Goal: Check status: Check status

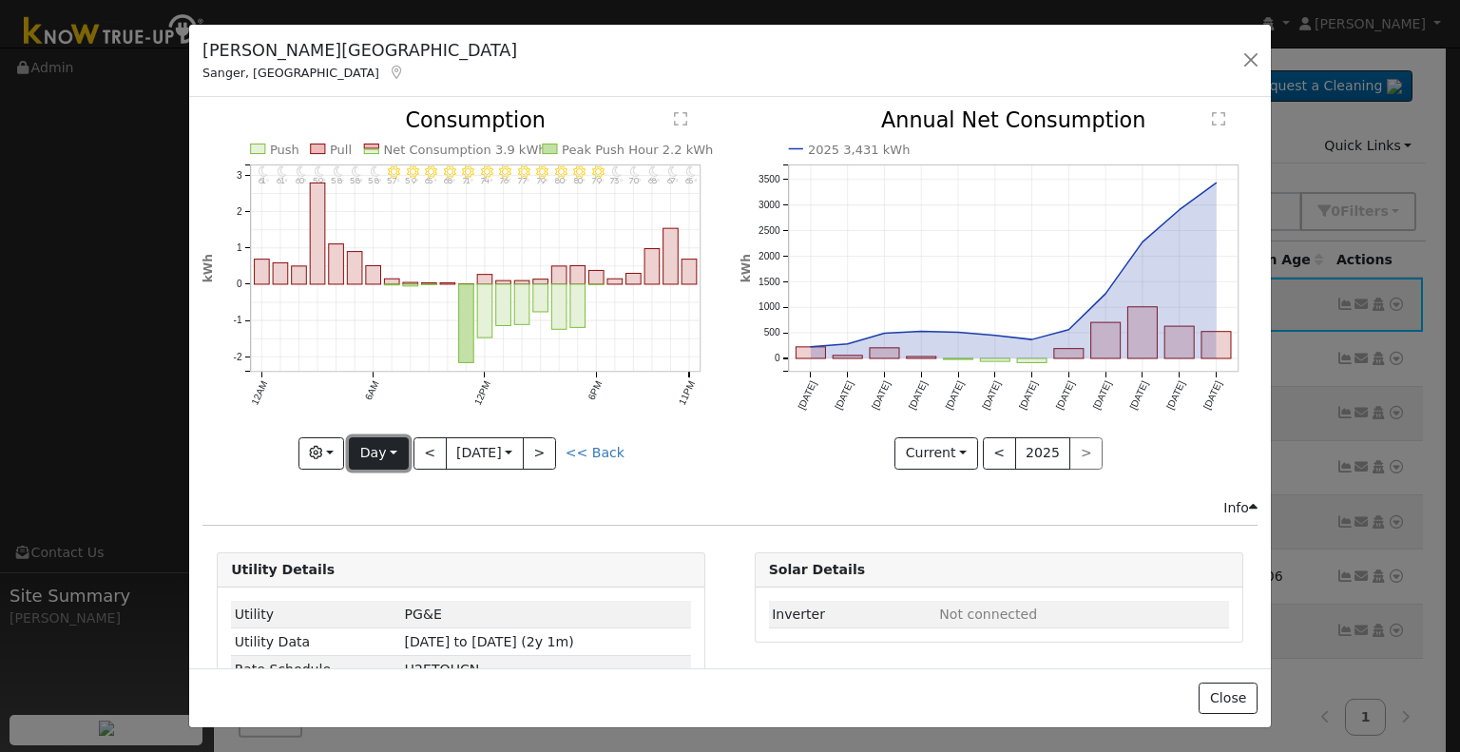
click at [368, 447] on button "Day" at bounding box center [378, 453] width 59 height 32
click at [380, 562] on link "Year" at bounding box center [416, 571] width 132 height 27
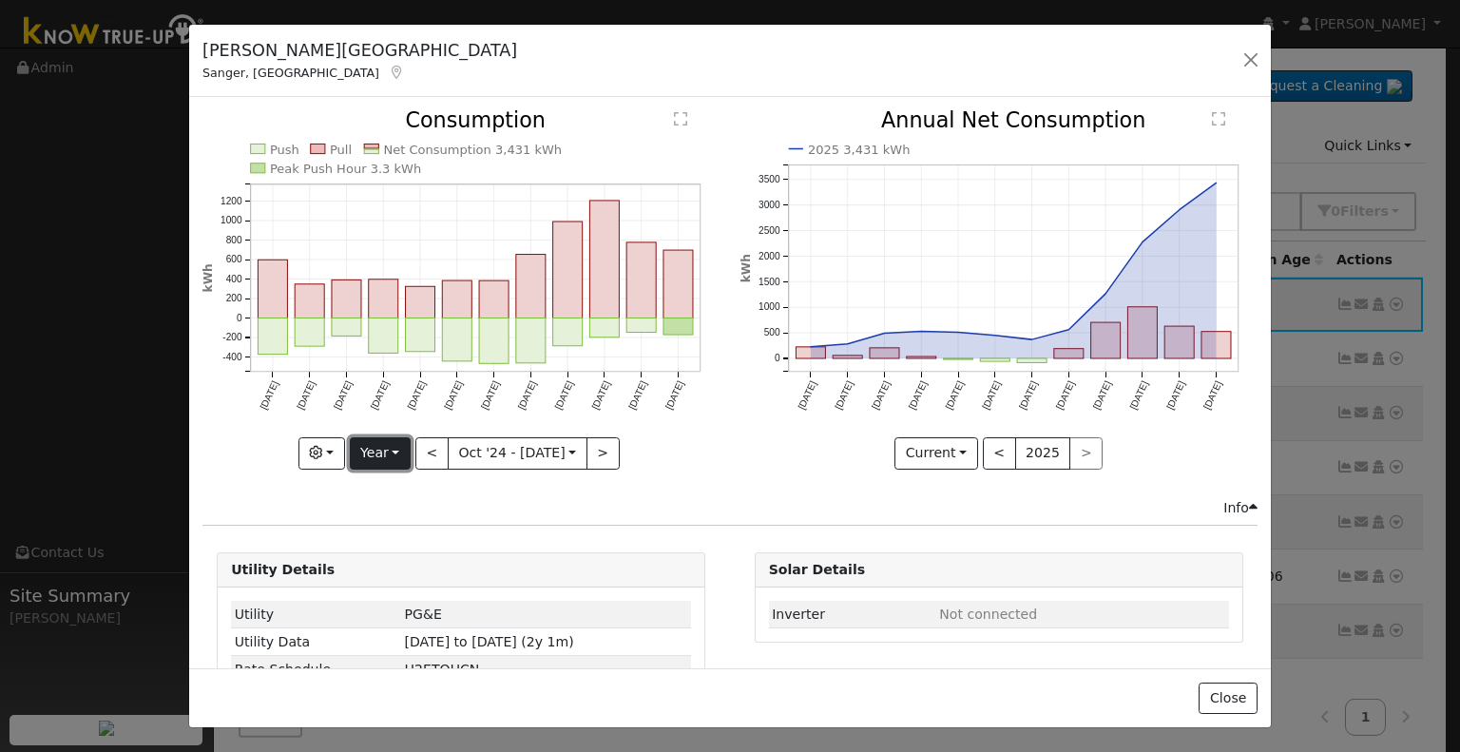
click at [388, 437] on button "Year" at bounding box center [380, 453] width 61 height 32
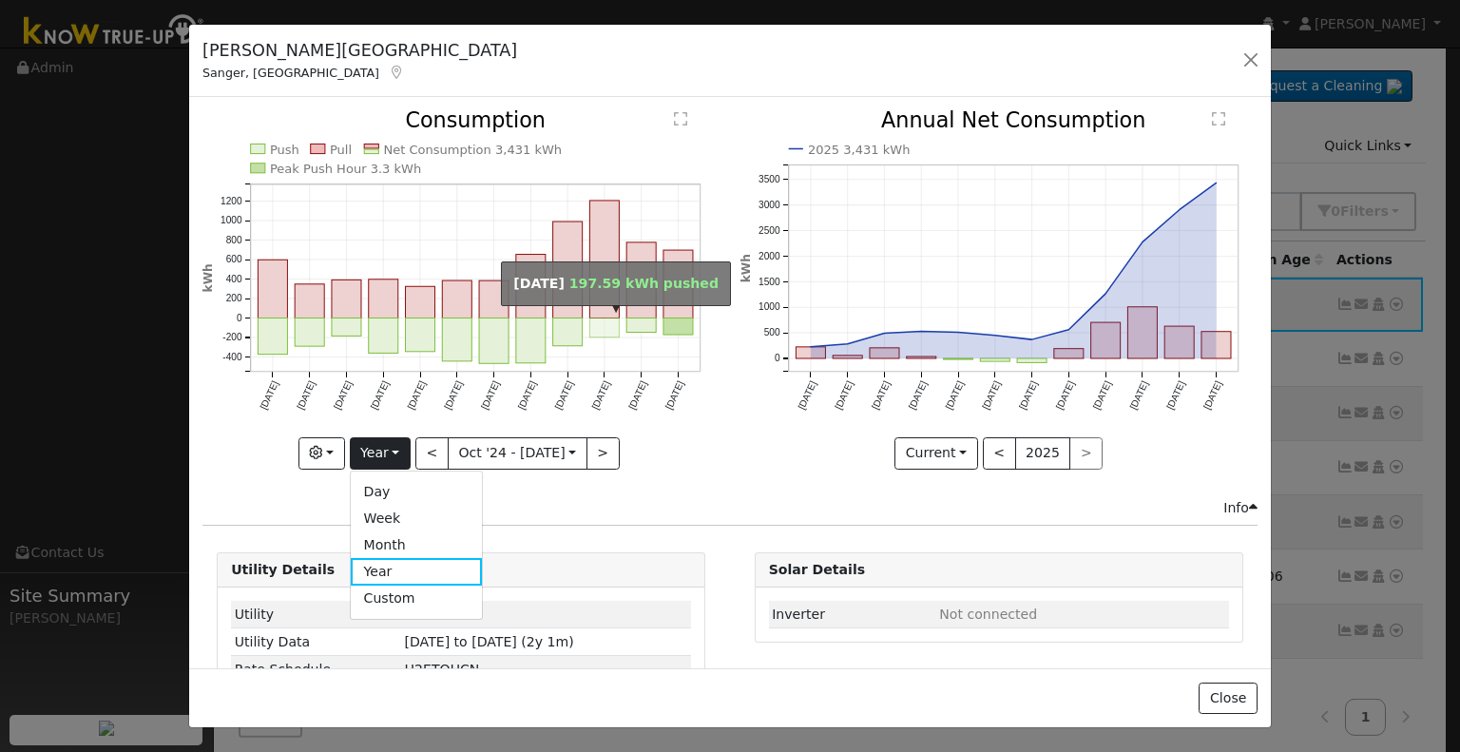
click at [597, 318] on rect "onclick=""" at bounding box center [604, 327] width 29 height 19
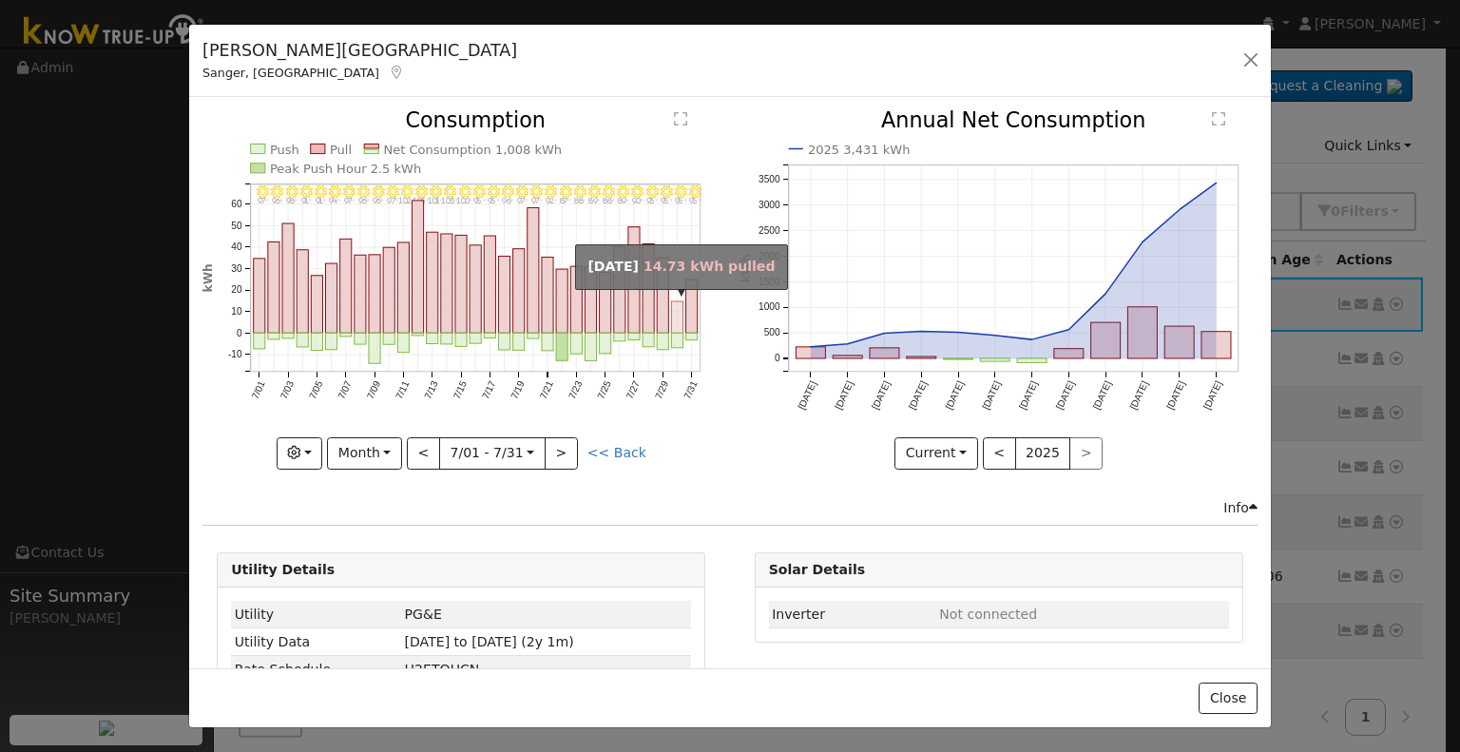
click at [672, 320] on rect "onclick=""" at bounding box center [677, 317] width 11 height 31
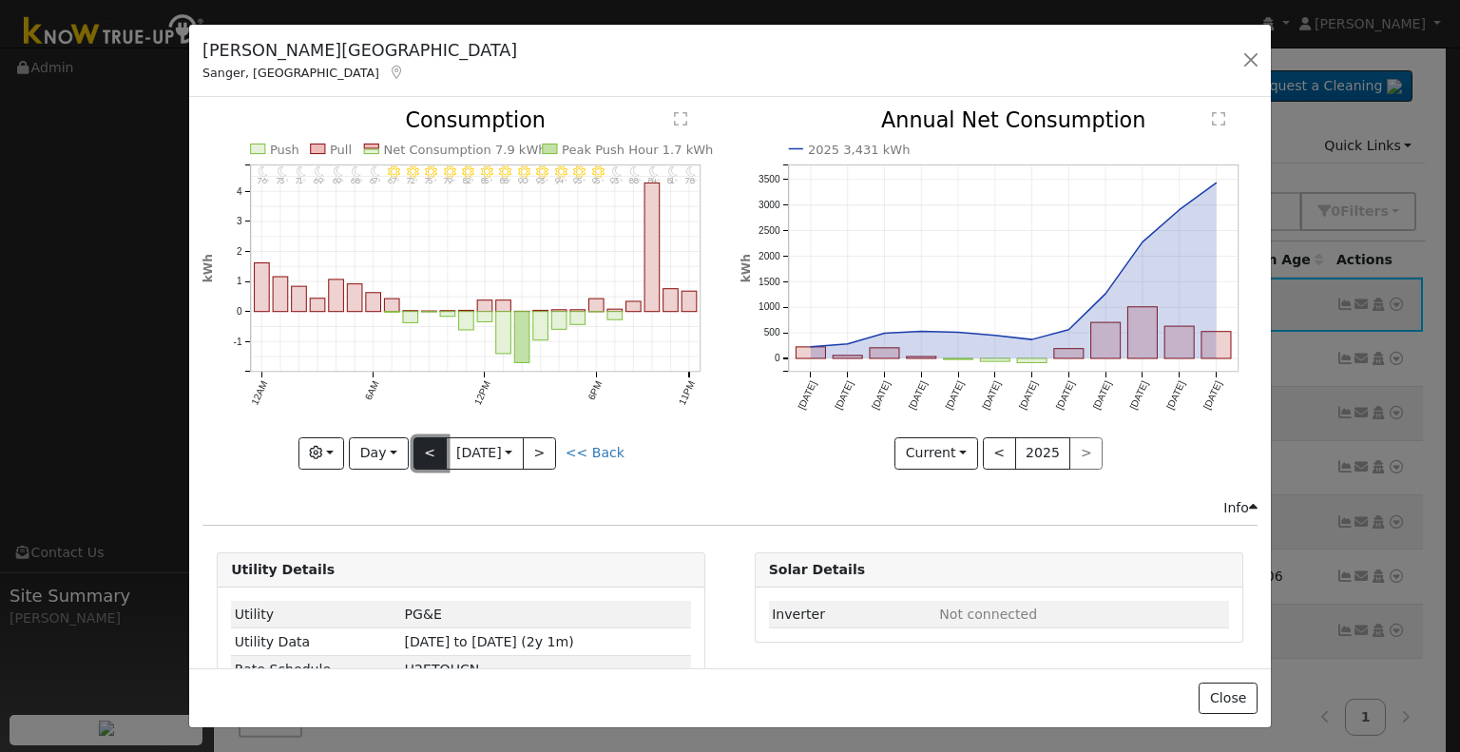
click at [420, 452] on button "<" at bounding box center [430, 453] width 33 height 32
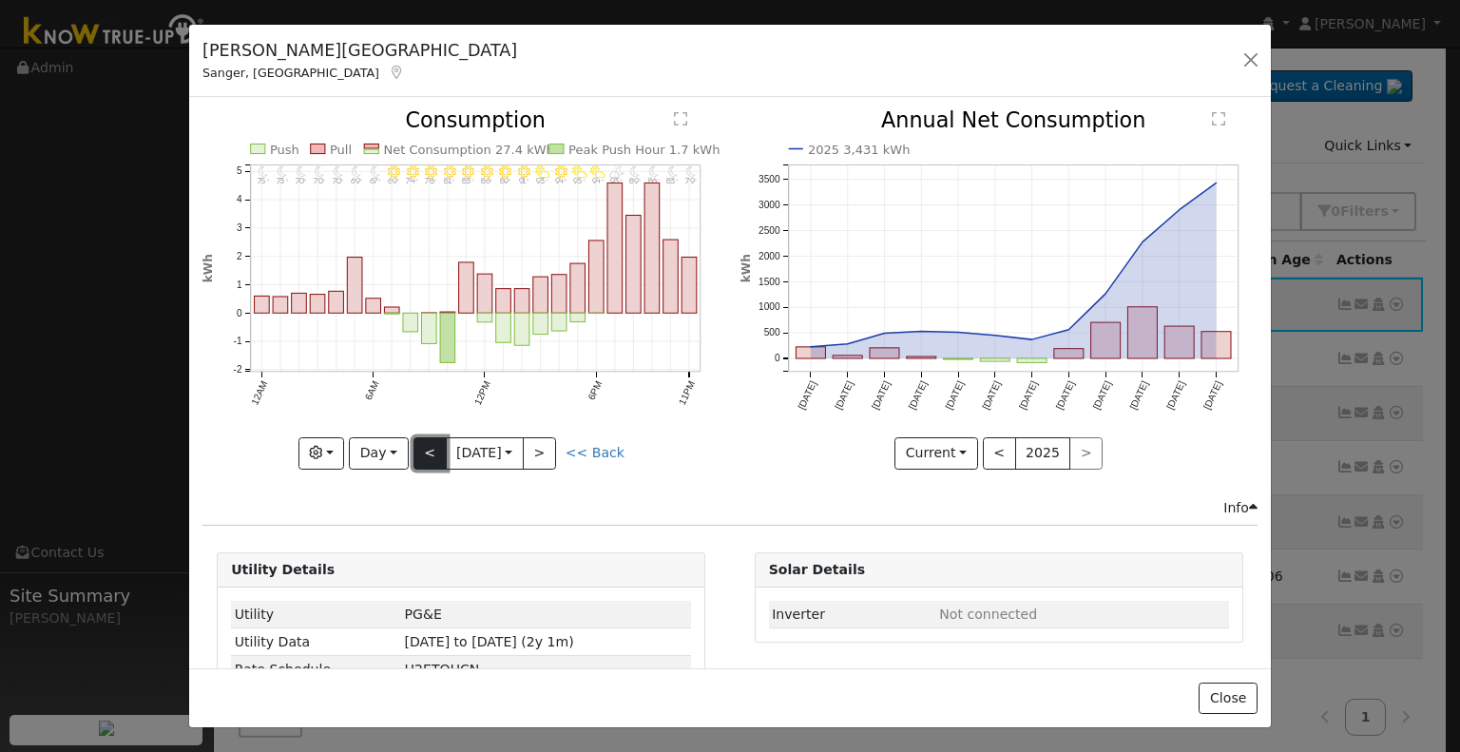
click at [420, 452] on button "<" at bounding box center [430, 453] width 33 height 32
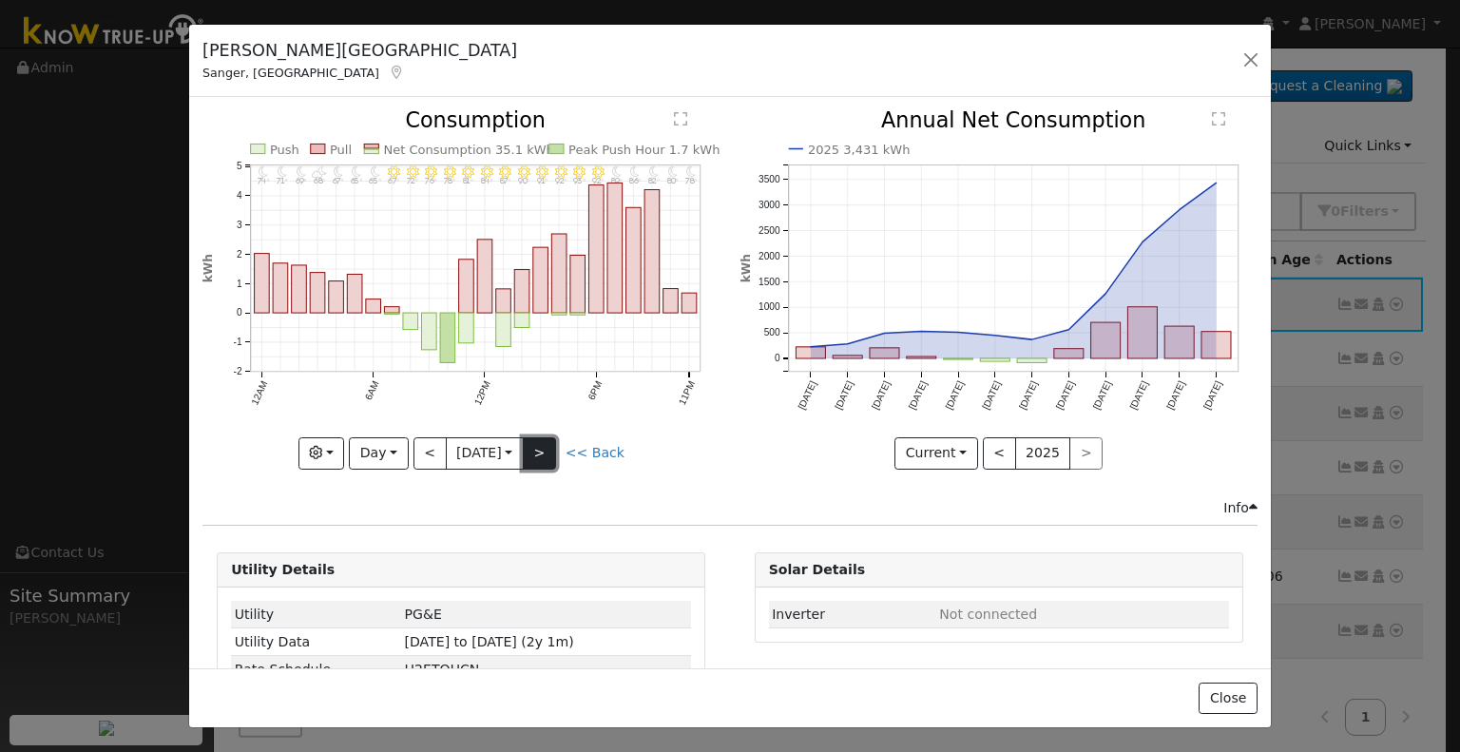
click at [539, 452] on button ">" at bounding box center [539, 453] width 33 height 32
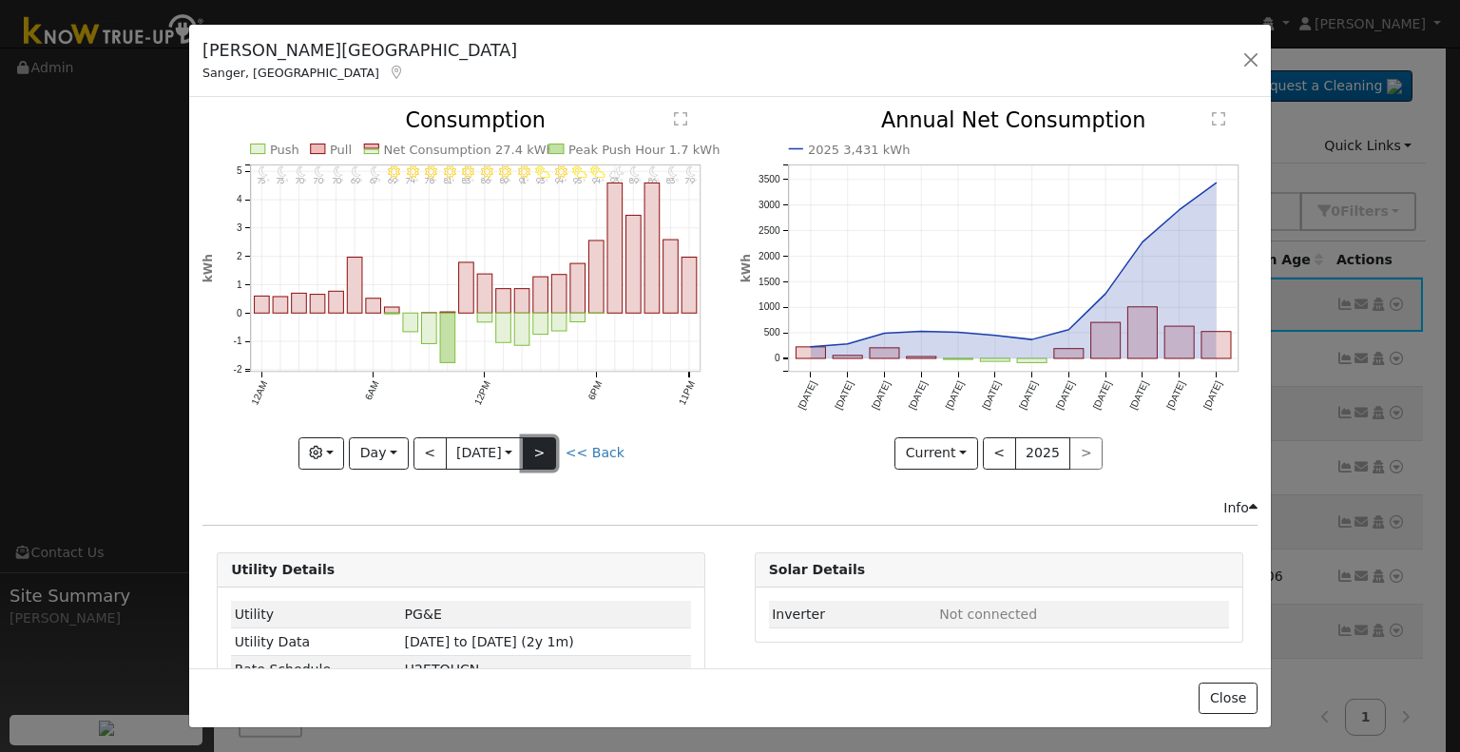
click at [540, 450] on button ">" at bounding box center [539, 453] width 33 height 32
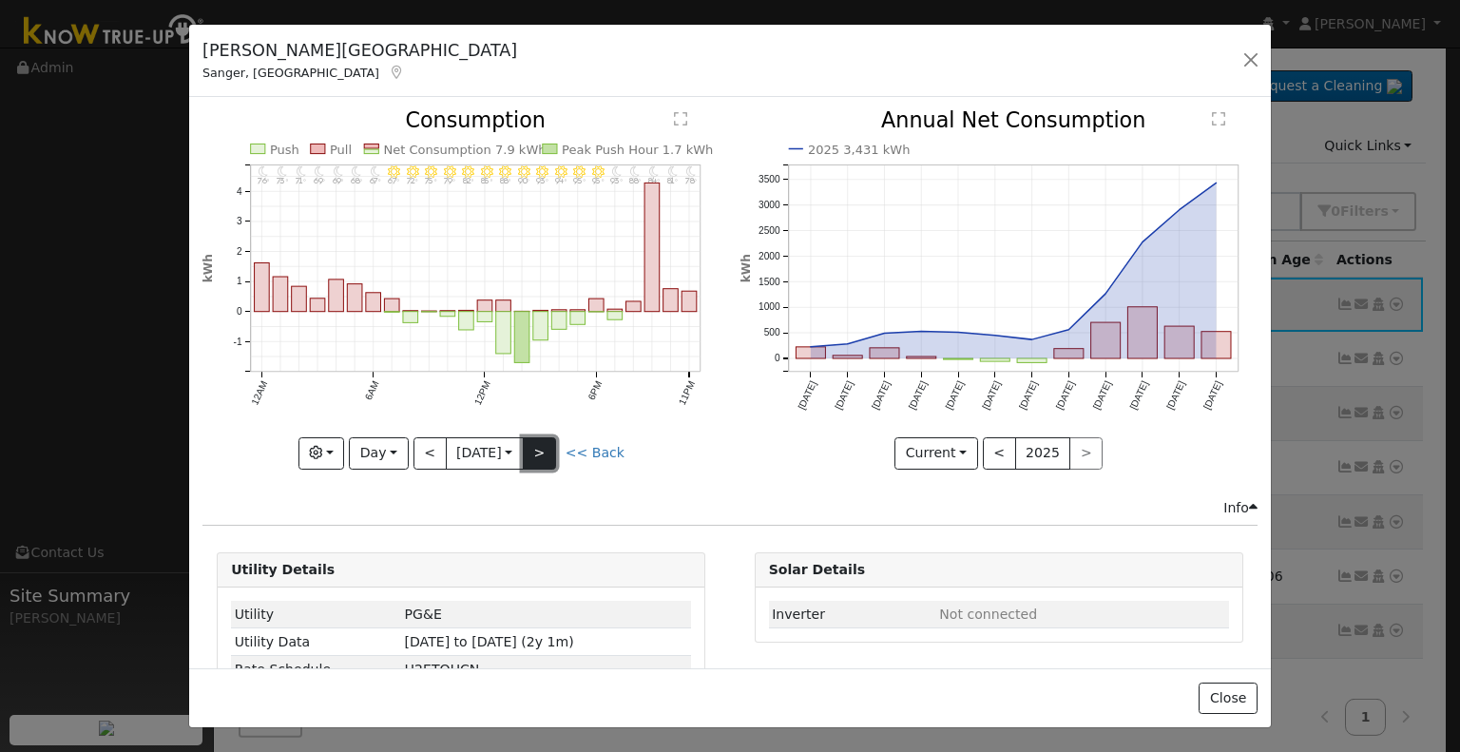
click at [536, 443] on button ">" at bounding box center [539, 453] width 33 height 32
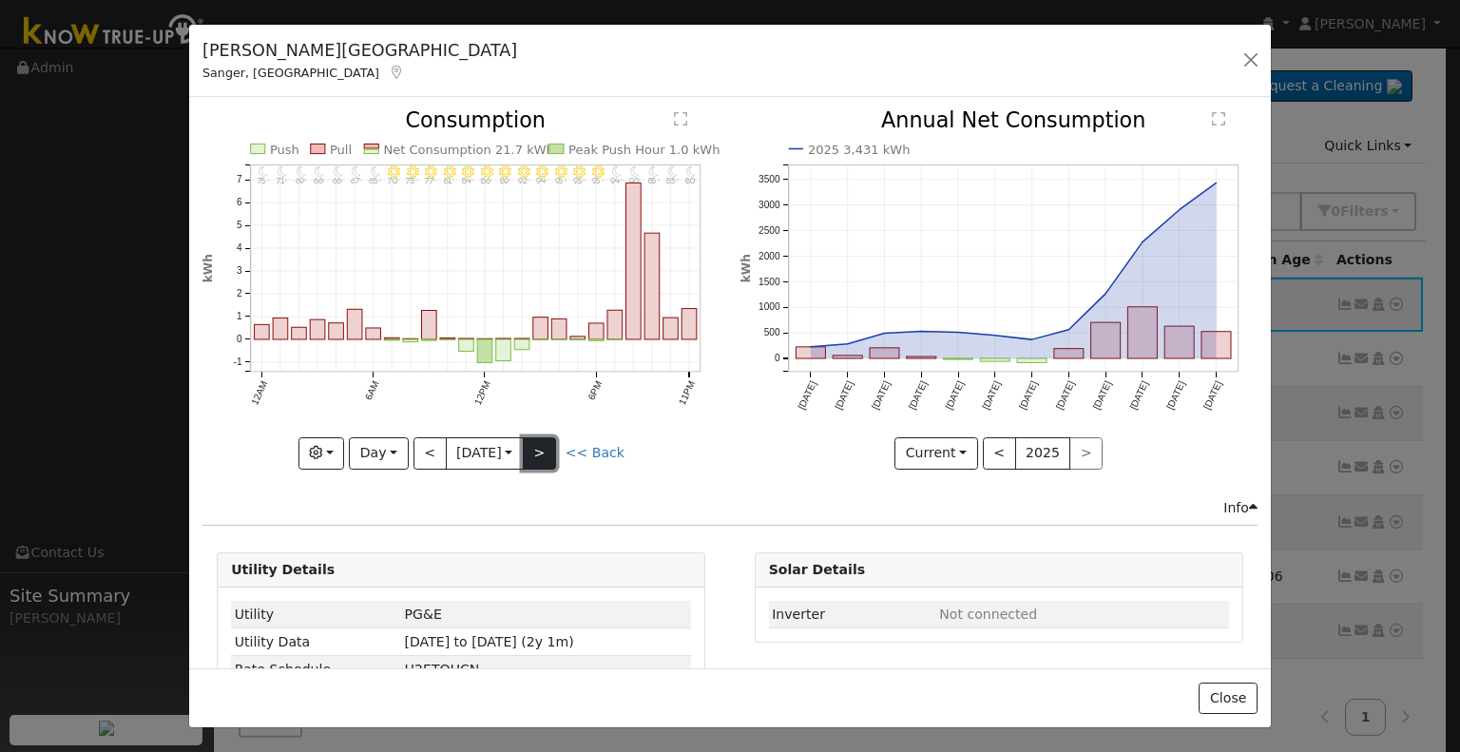
click at [536, 443] on button ">" at bounding box center [539, 453] width 33 height 32
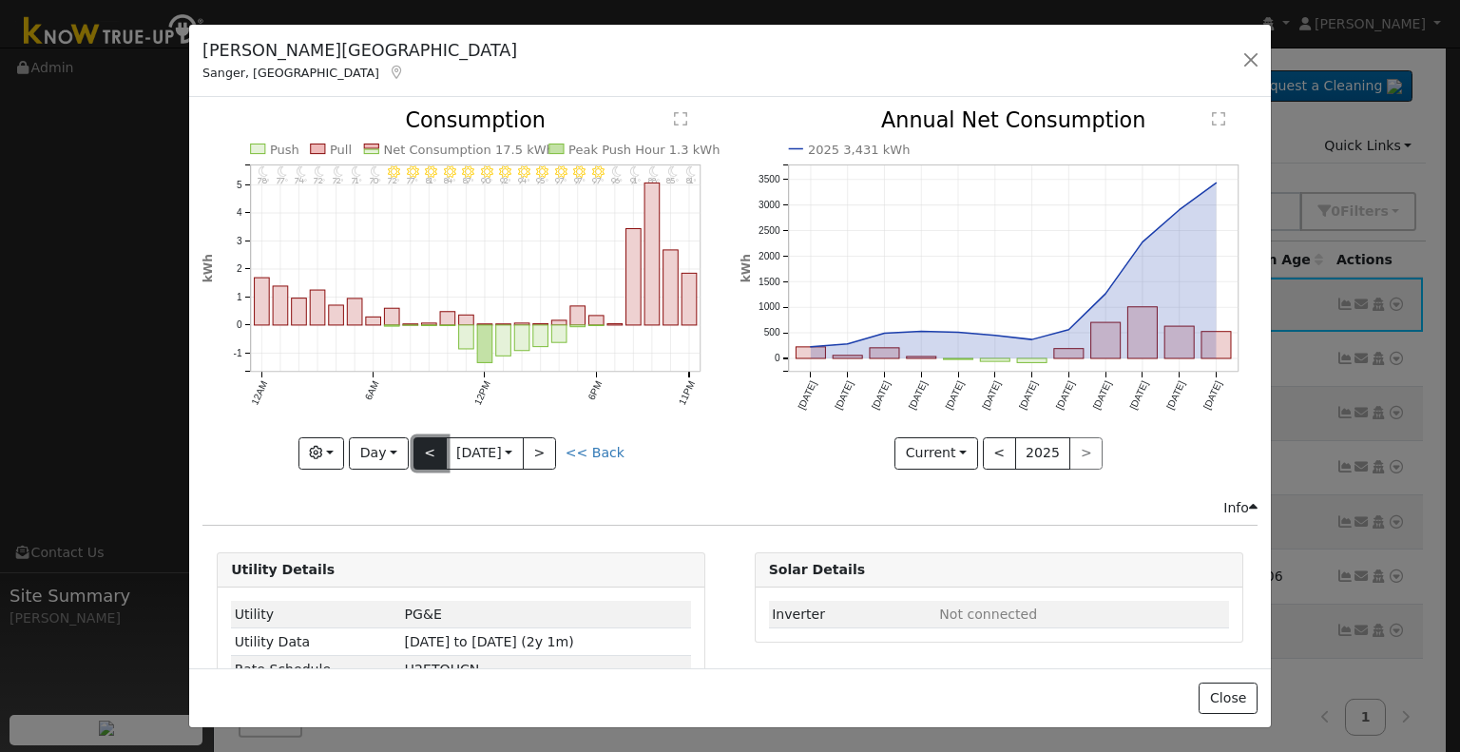
click at [428, 437] on button "<" at bounding box center [430, 453] width 33 height 32
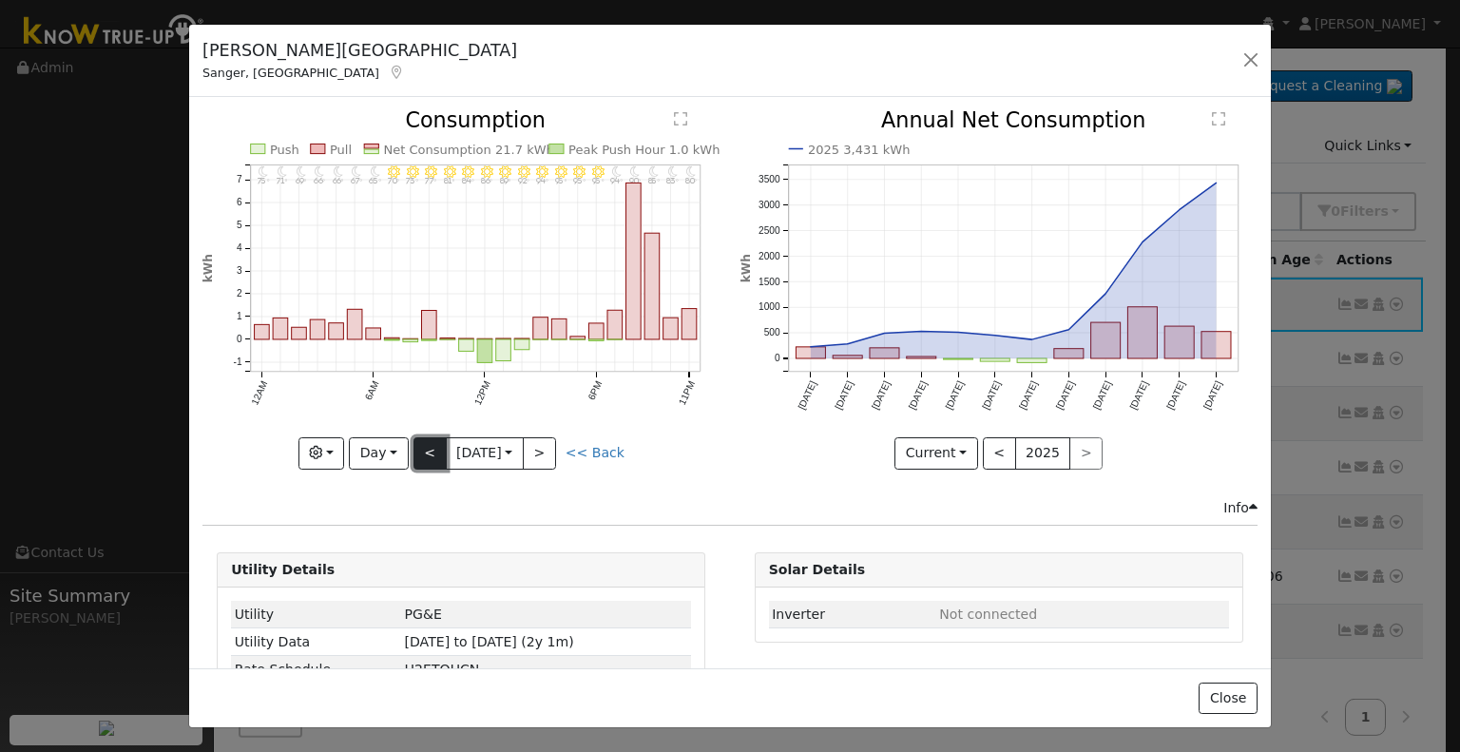
click at [428, 437] on button "<" at bounding box center [430, 453] width 33 height 32
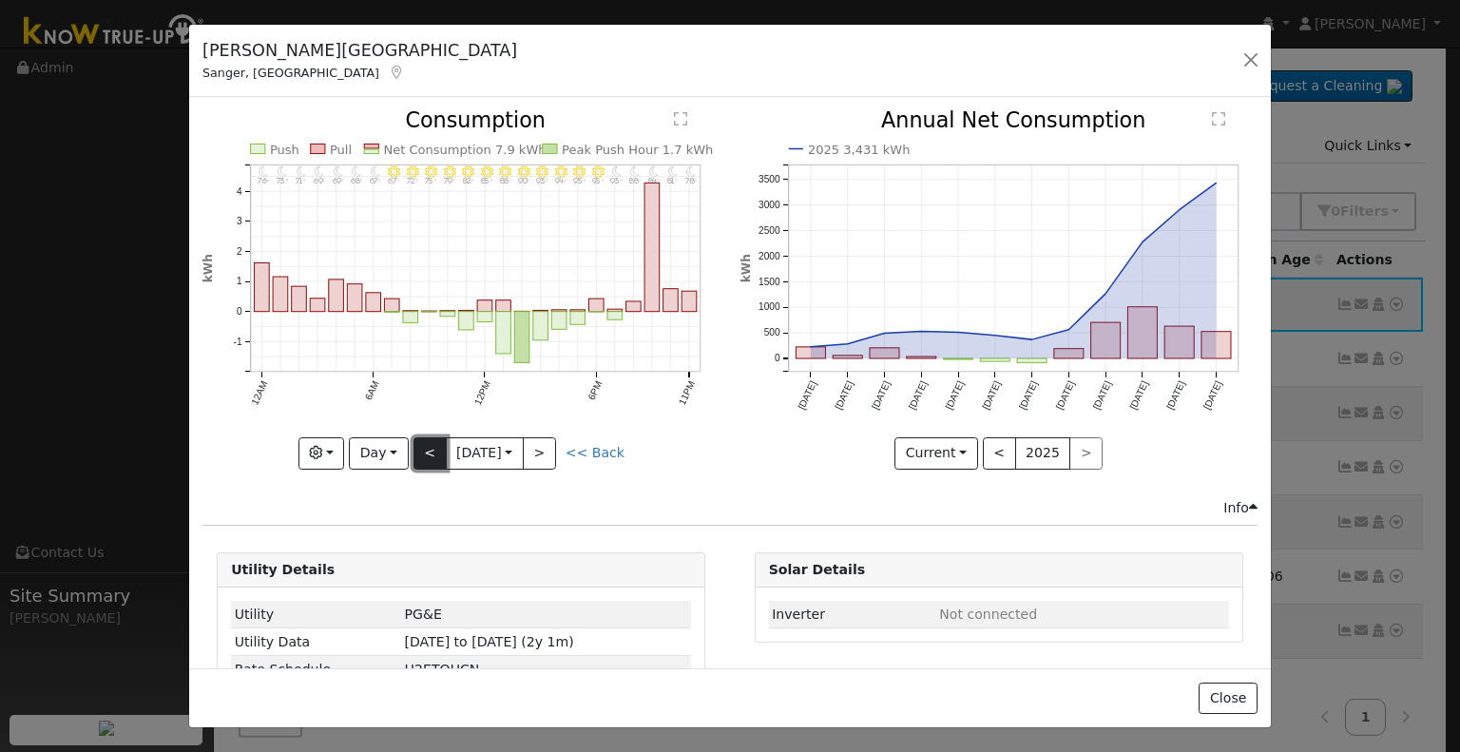
click at [428, 437] on button "<" at bounding box center [430, 453] width 33 height 32
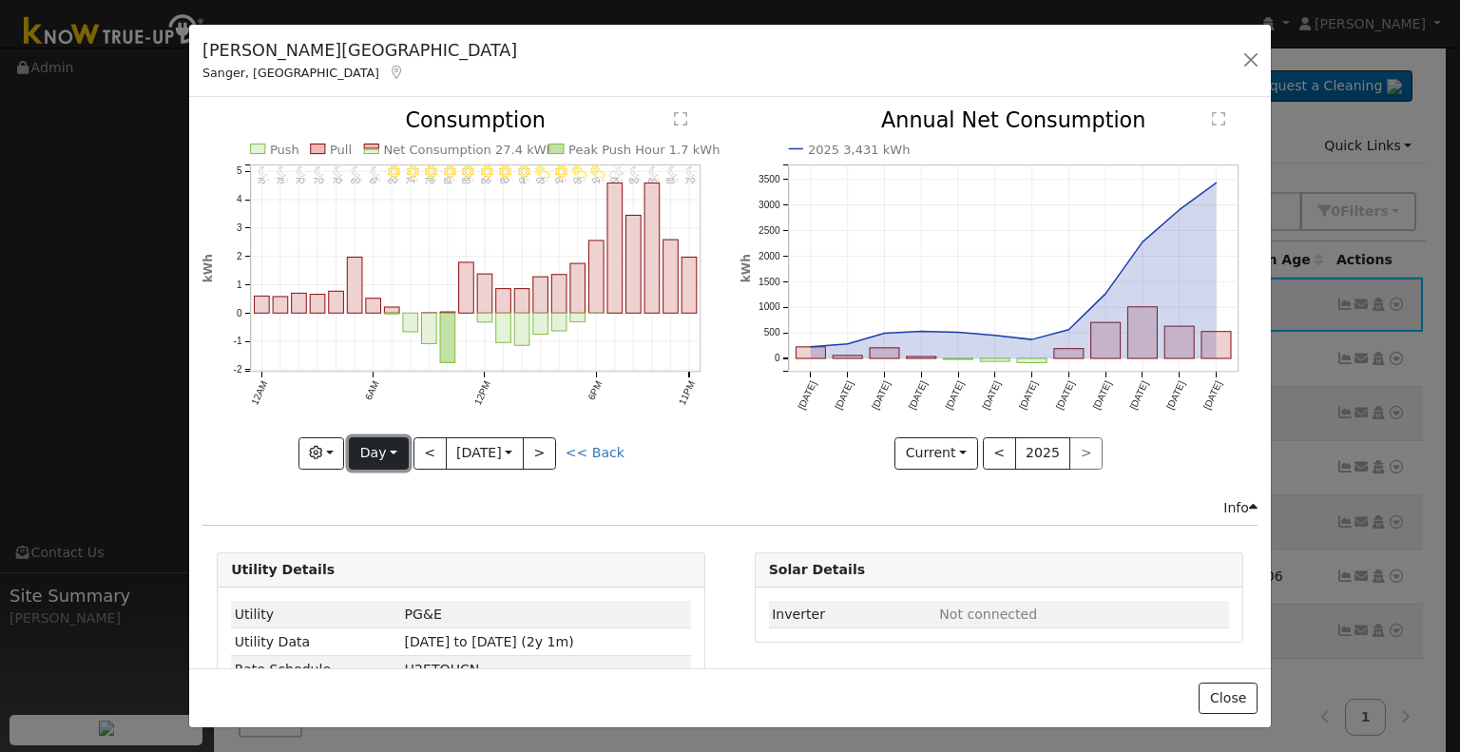
click at [381, 450] on button "Day" at bounding box center [378, 453] width 59 height 32
click at [384, 539] on link "Month" at bounding box center [416, 544] width 132 height 27
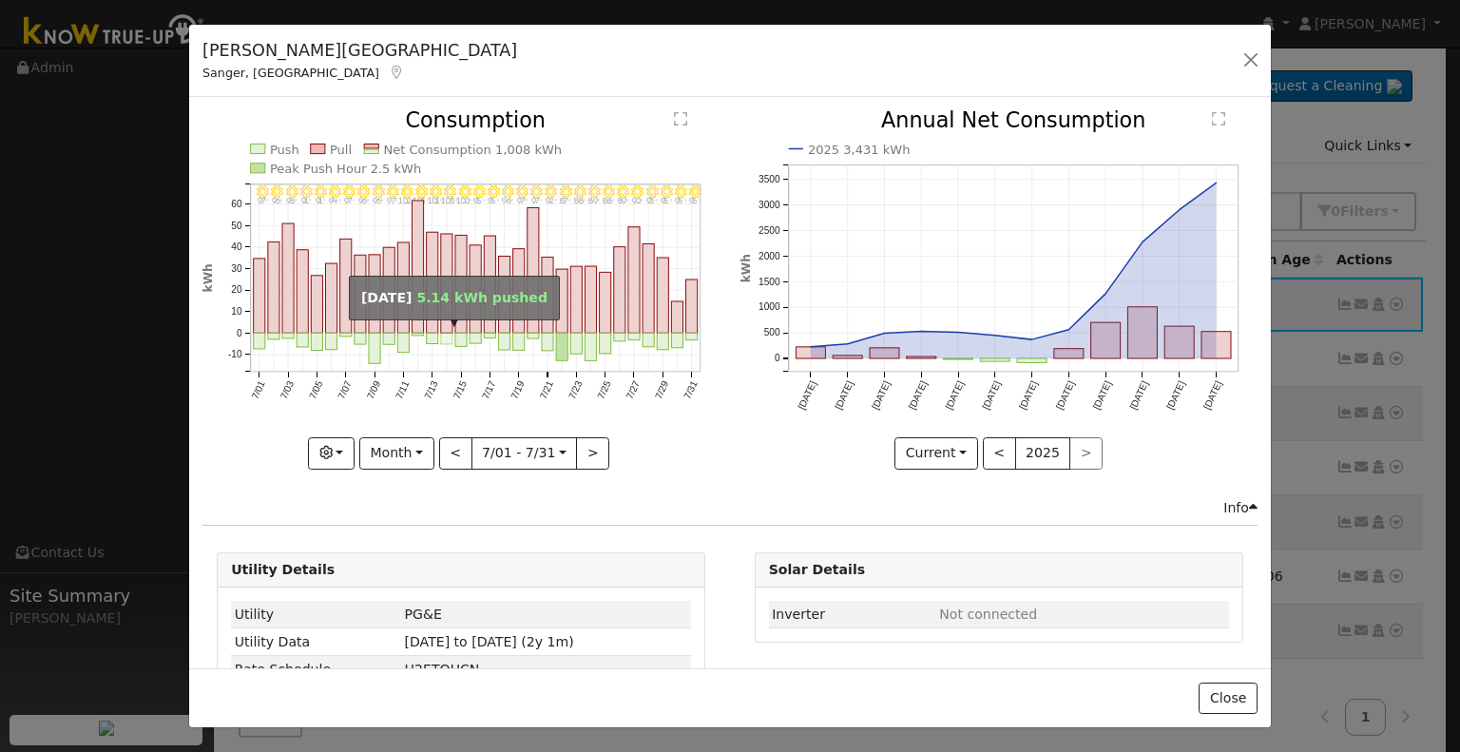
click at [441, 335] on rect "onclick=""" at bounding box center [446, 339] width 11 height 11
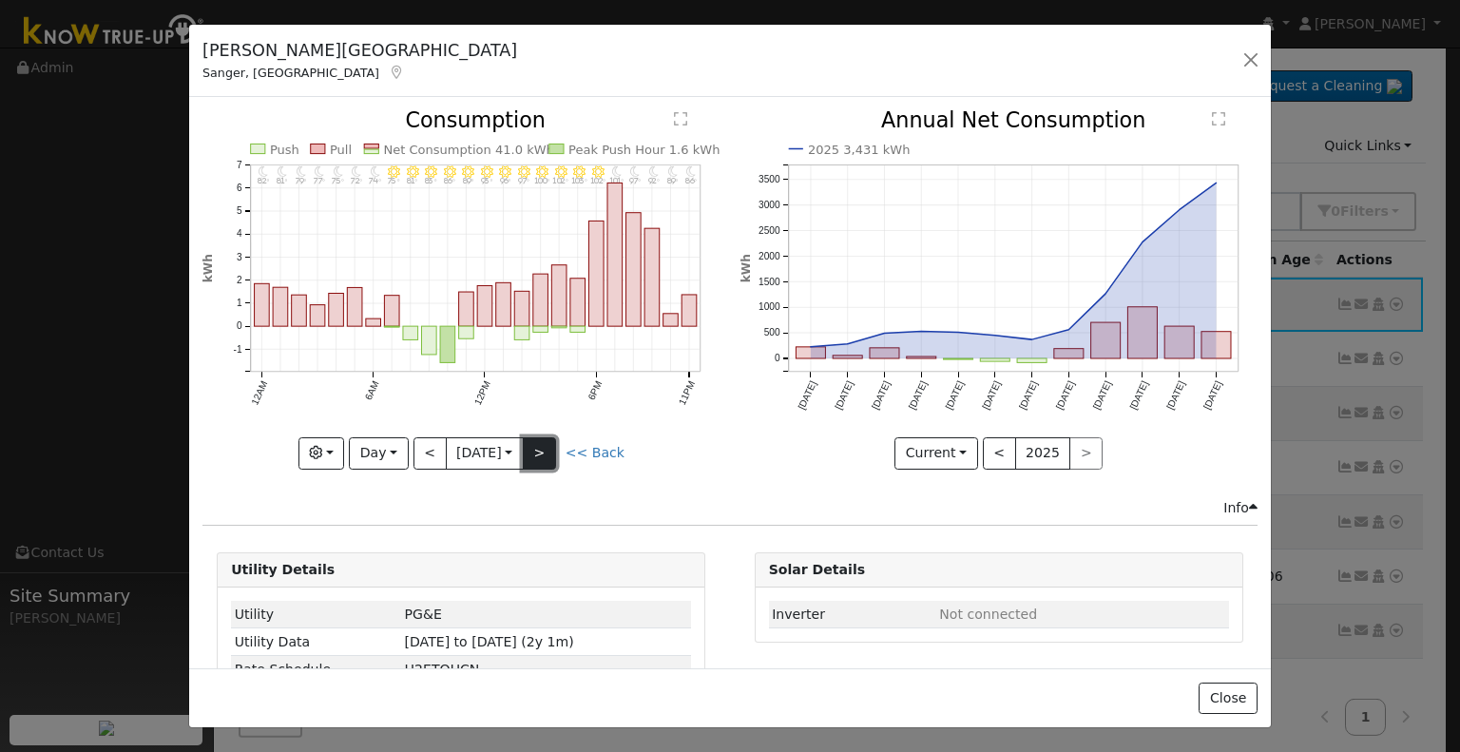
click at [539, 448] on button ">" at bounding box center [539, 453] width 33 height 32
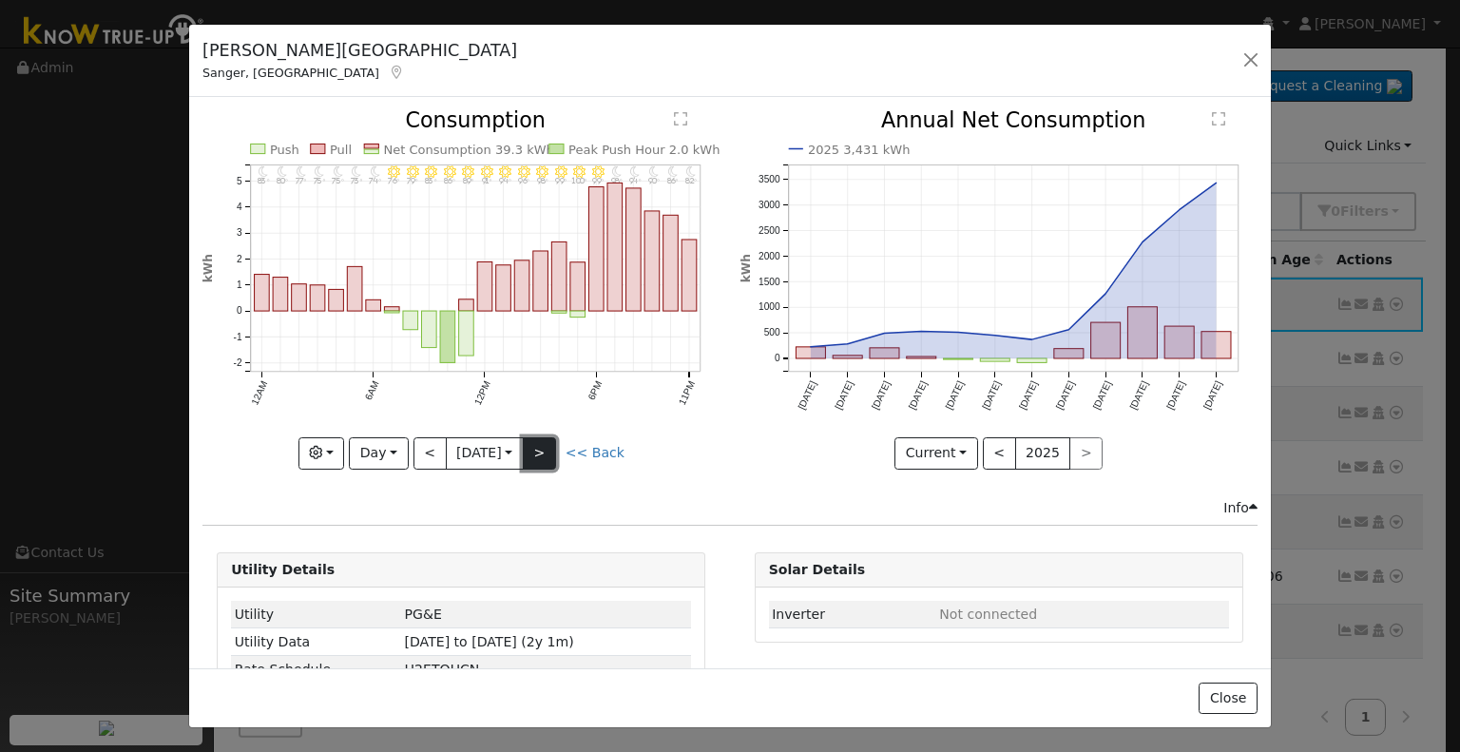
click at [539, 448] on button ">" at bounding box center [539, 453] width 33 height 32
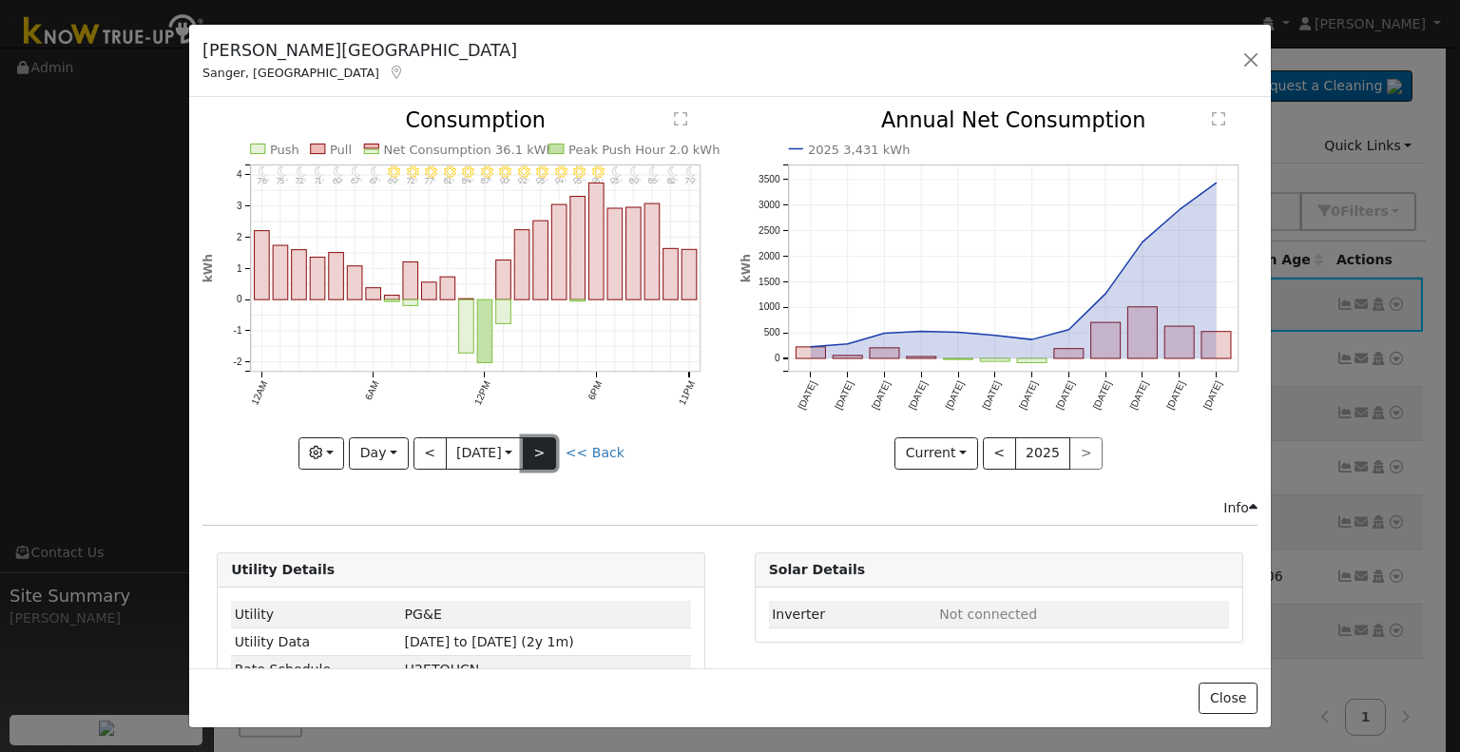
click at [538, 447] on button ">" at bounding box center [539, 453] width 33 height 32
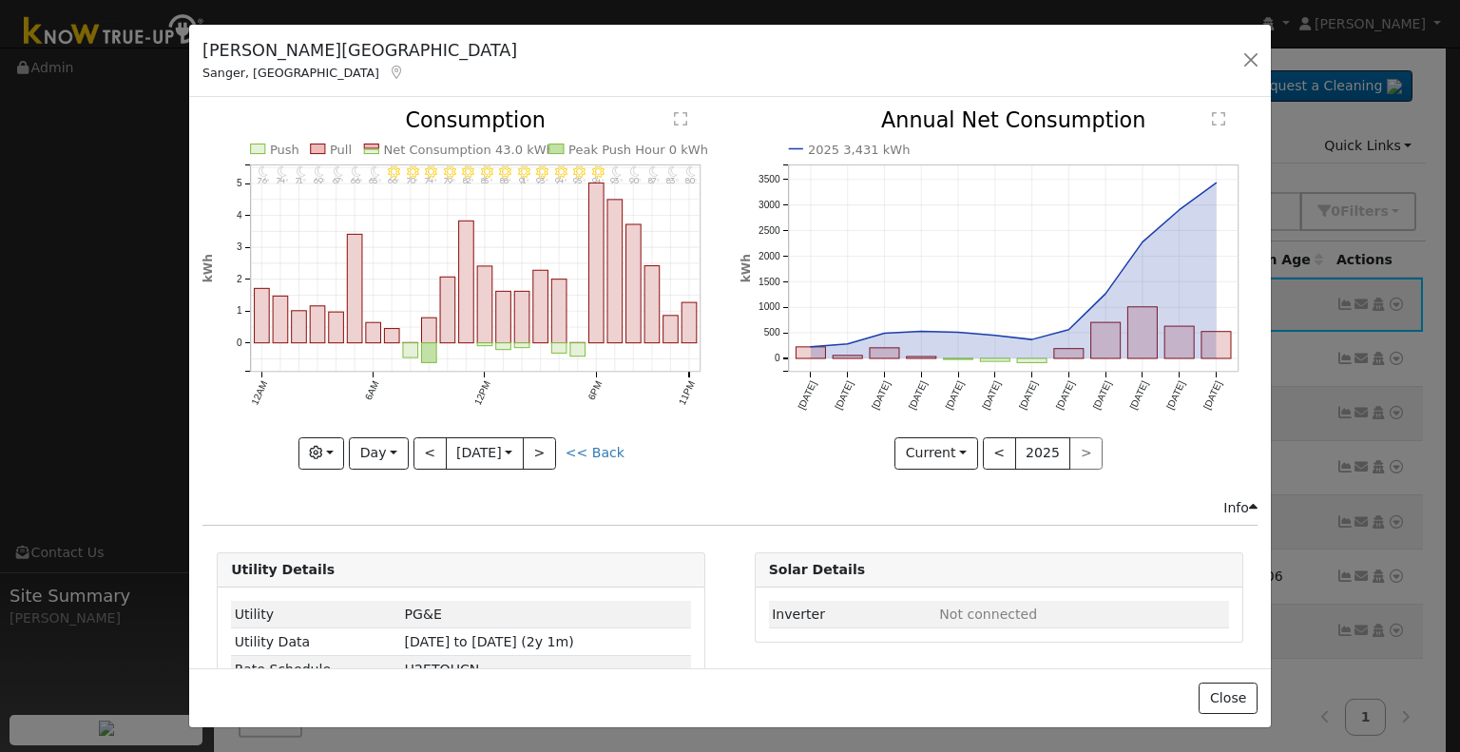
click at [538, 447] on div "11PM - Clear 80° 10PM - Clear 83° 9PM - Clear 87° 8PM - Clear 90° 7PM - Clear 9…" at bounding box center [460, 289] width 517 height 358
click at [536, 444] on button ">" at bounding box center [539, 453] width 33 height 32
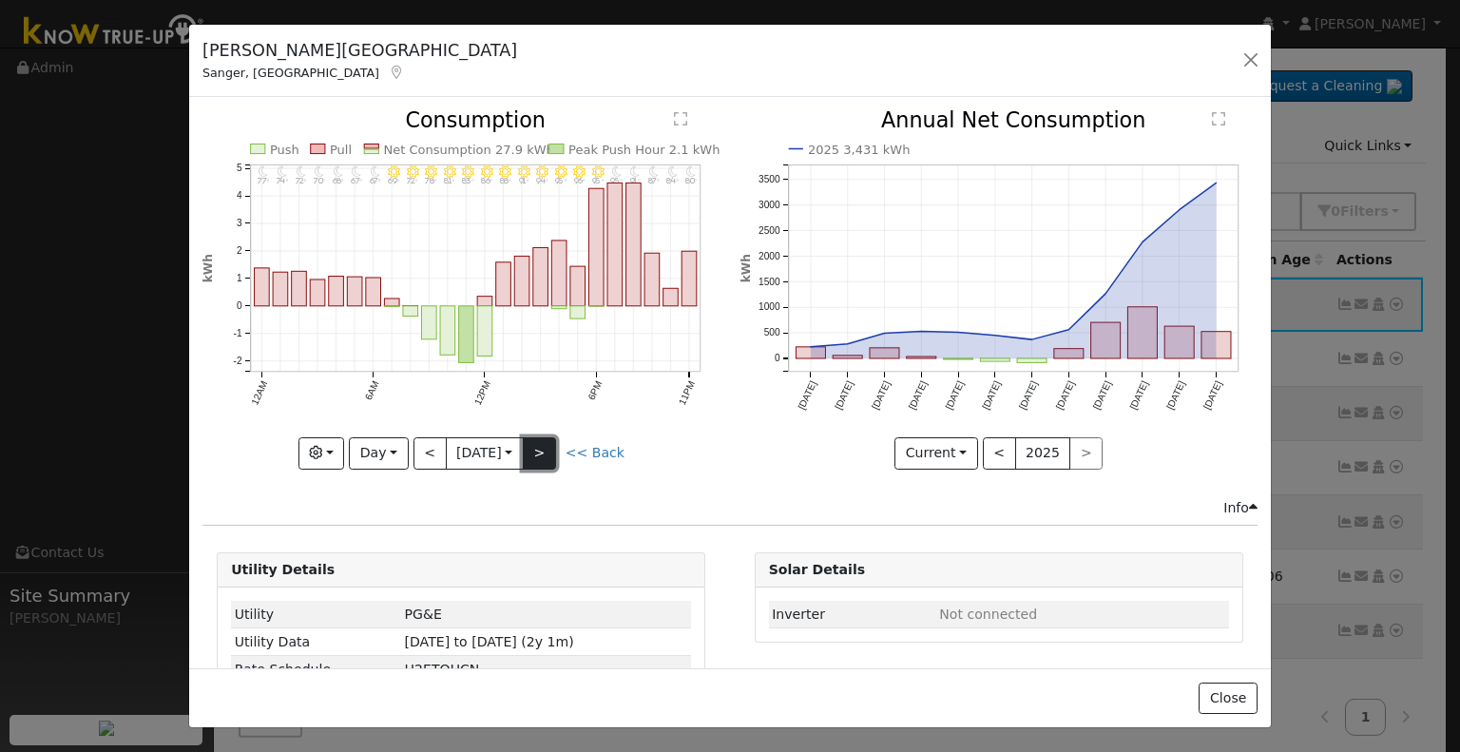
click at [546, 441] on button ">" at bounding box center [539, 453] width 33 height 32
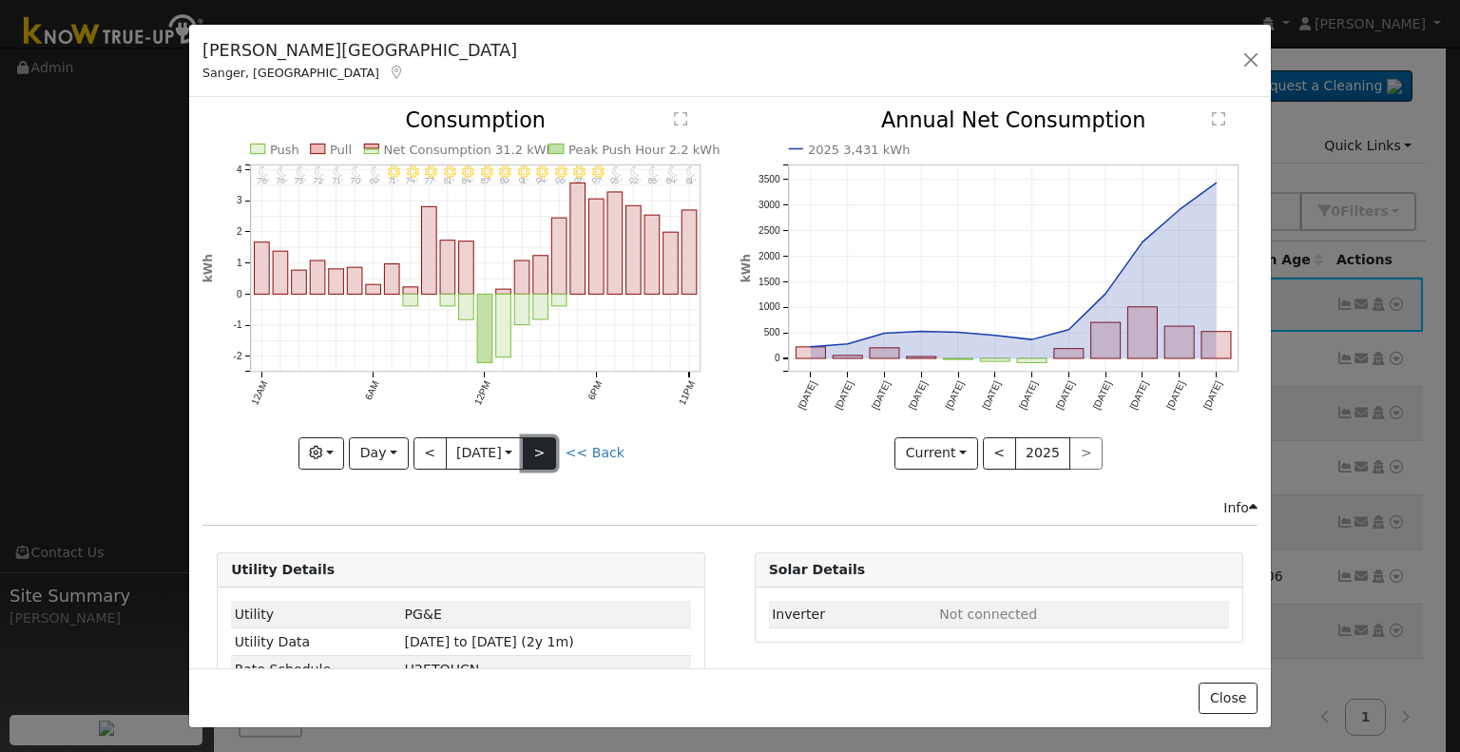
click at [545, 444] on button ">" at bounding box center [539, 453] width 33 height 32
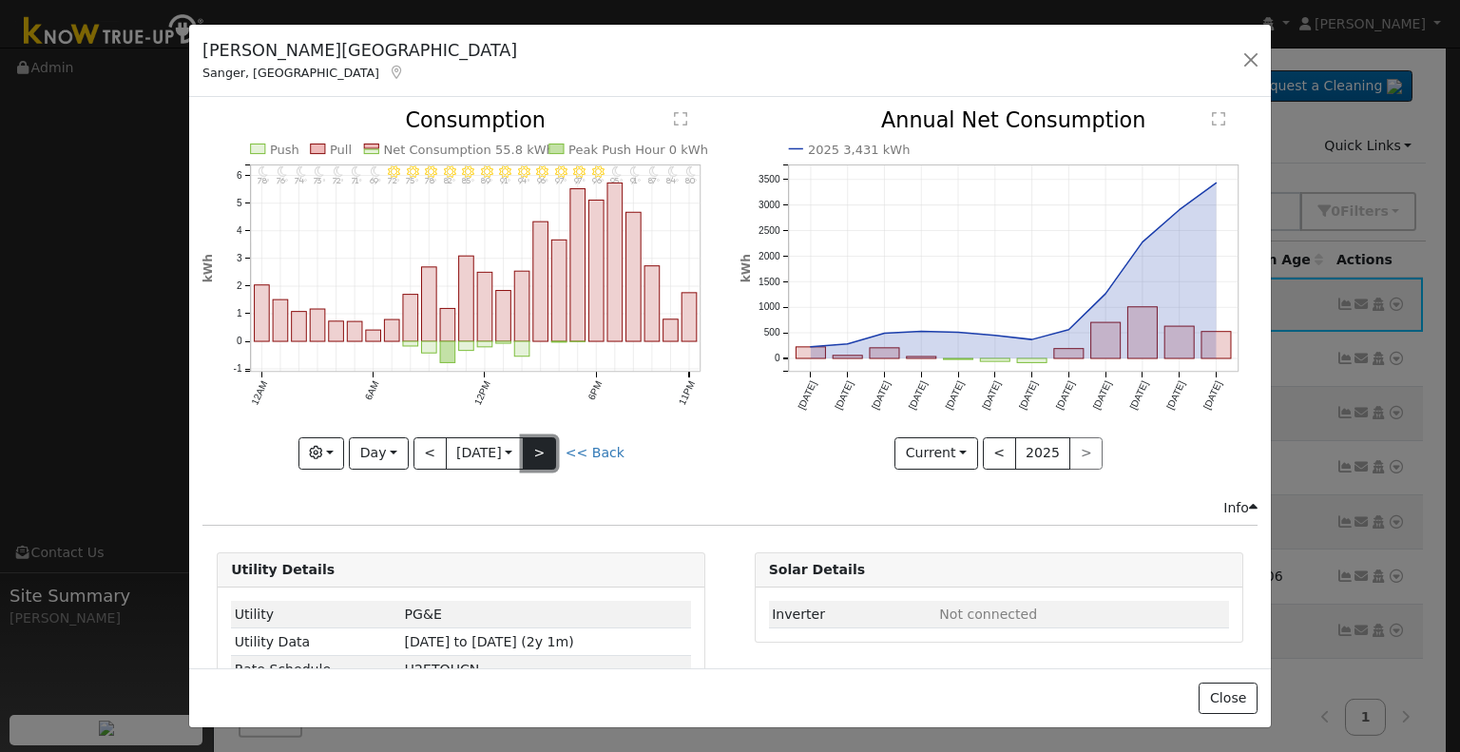
click at [545, 444] on button ">" at bounding box center [539, 453] width 33 height 32
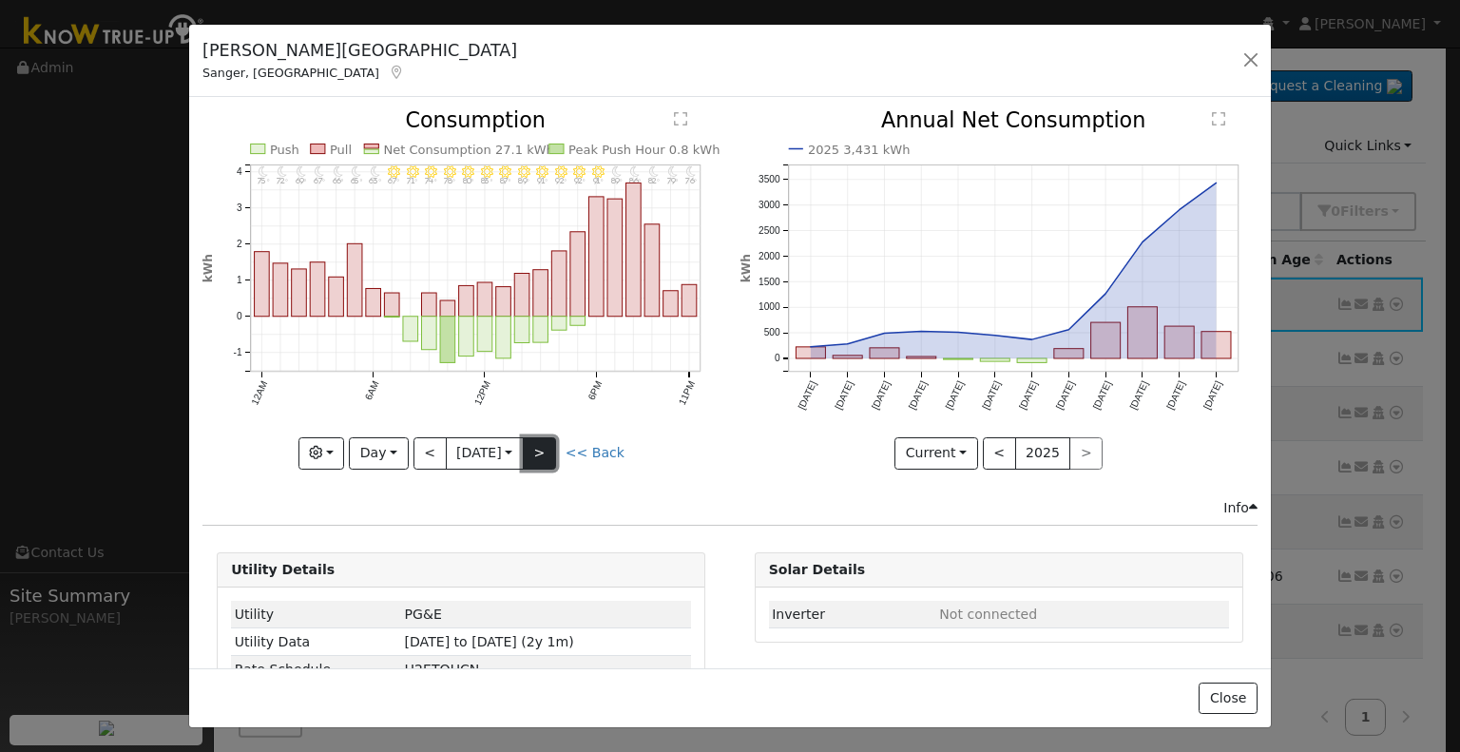
click at [545, 444] on button ">" at bounding box center [539, 453] width 33 height 32
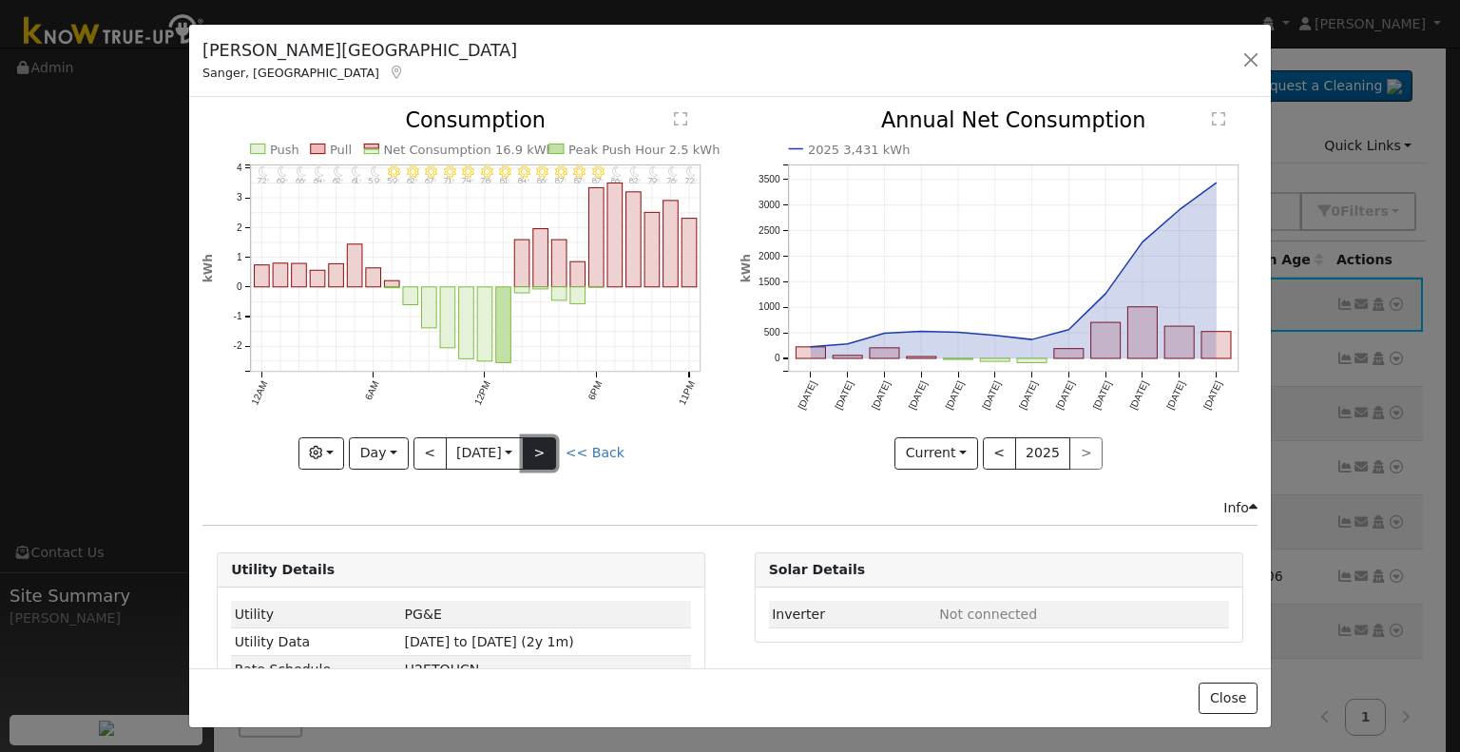
click at [545, 444] on button ">" at bounding box center [539, 453] width 33 height 32
type input "[DATE]"
